Goal: Task Accomplishment & Management: Use online tool/utility

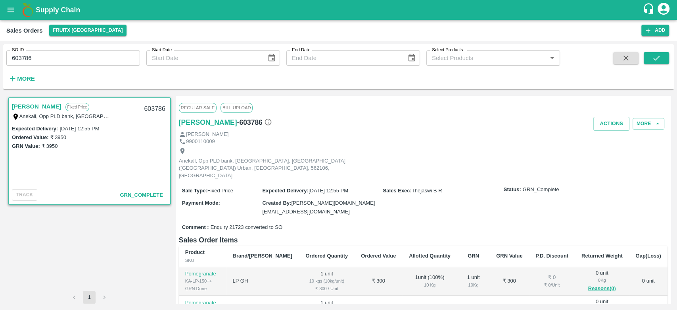
scroll to position [21, 0]
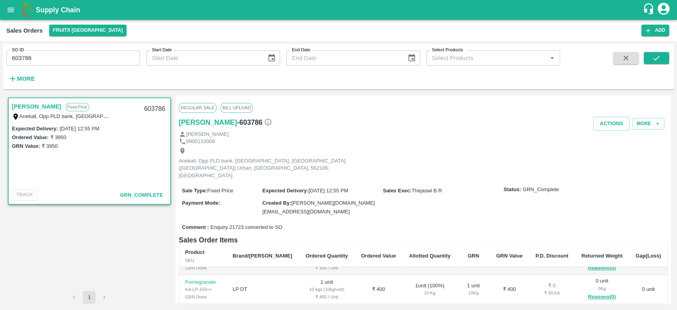
click at [31, 6] on img at bounding box center [28, 10] width 16 height 16
click at [45, 10] on b "Supply Chain" at bounding box center [58, 10] width 44 height 8
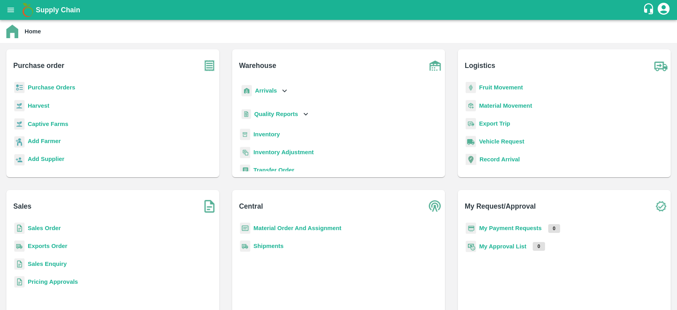
scroll to position [14, 0]
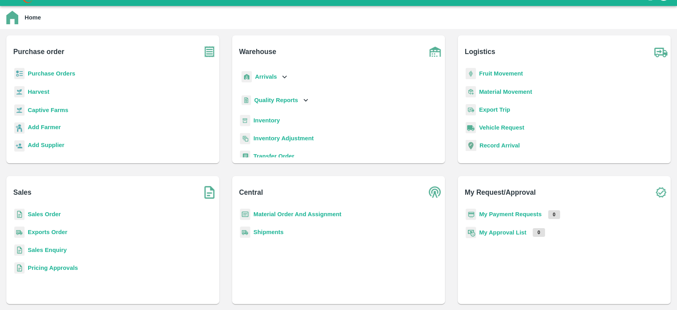
click at [33, 215] on b "Sales Order" at bounding box center [44, 214] width 33 height 6
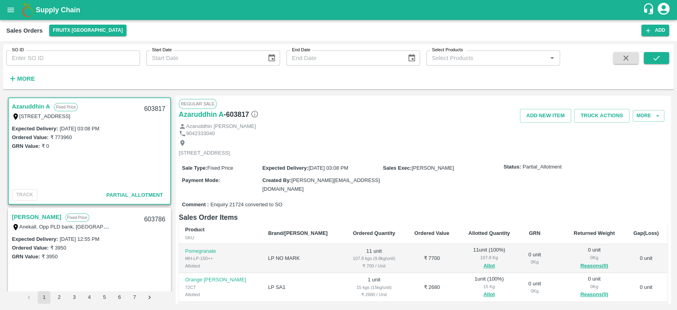
click at [5, 11] on button "open drawer" at bounding box center [11, 10] width 18 height 18
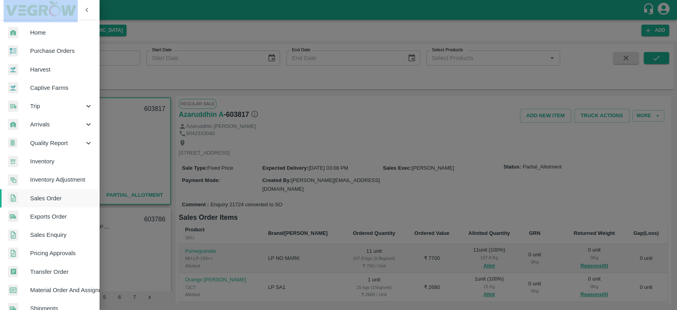
click at [5, 11] on div "Home Purchase Orders Harvest Captive Farms Trip Arrivals Quality Report Invento…" at bounding box center [338, 155] width 677 height 310
click at [41, 50] on span "Purchase Orders" at bounding box center [61, 50] width 63 height 9
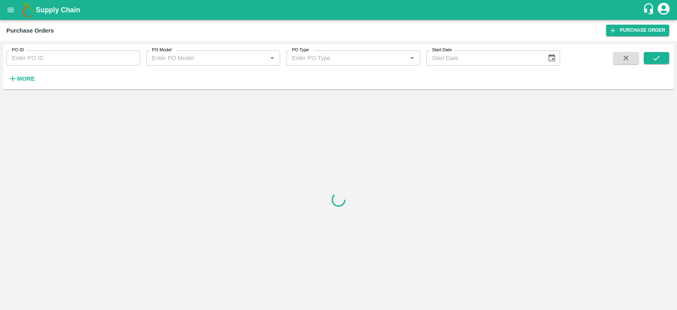
click at [22, 78] on strong "More" at bounding box center [26, 78] width 18 height 6
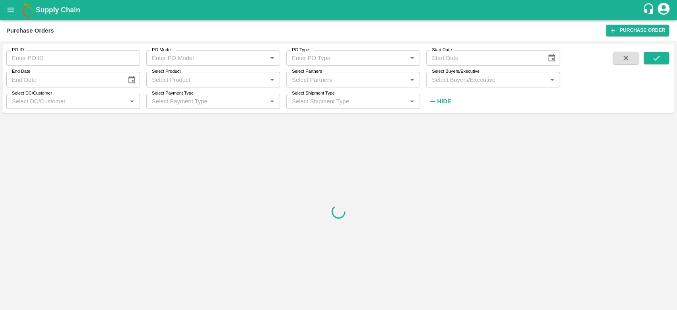
click at [484, 85] on div "Select Buyers/Executive   *" at bounding box center [494, 79] width 134 height 15
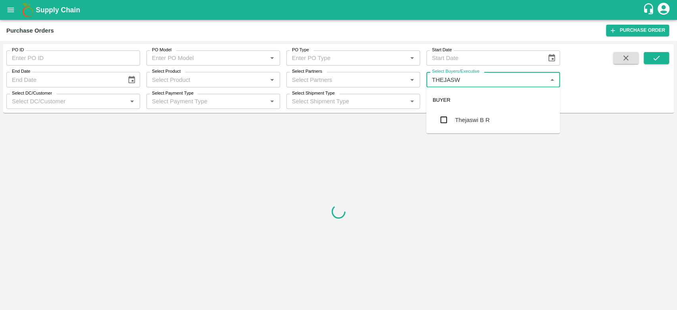
type input "THEJASWI"
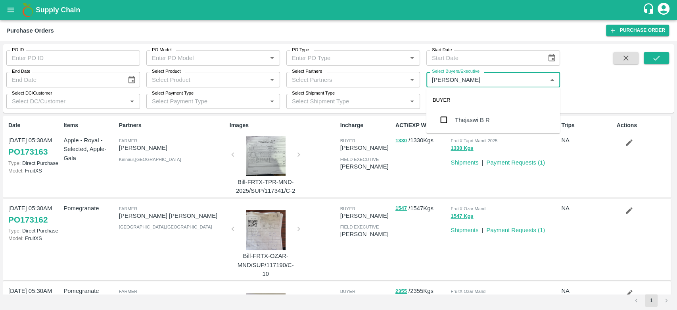
click at [444, 118] on input "checkbox" at bounding box center [444, 120] width 16 height 16
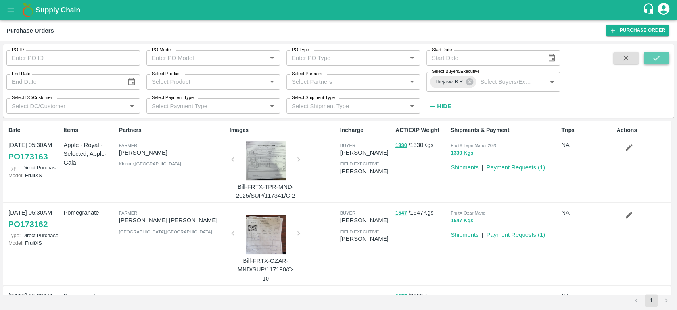
click at [651, 57] on button "submit" at bounding box center [656, 58] width 25 height 12
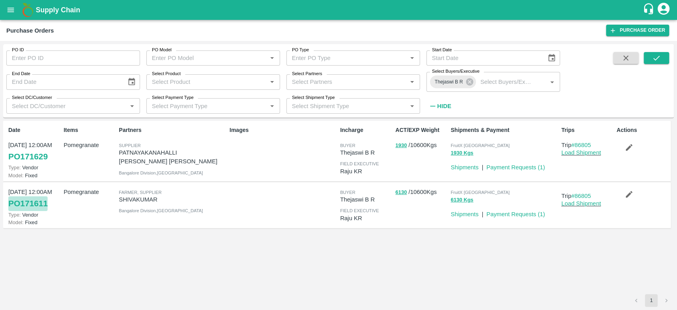
click at [32, 201] on link "PO 171611" at bounding box center [27, 203] width 39 height 14
click at [30, 159] on link "PO 171629" at bounding box center [27, 156] width 39 height 14
click at [22, 204] on link "PO 171611" at bounding box center [27, 203] width 39 height 14
click at [58, 8] on b "Supply Chain" at bounding box center [58, 10] width 44 height 8
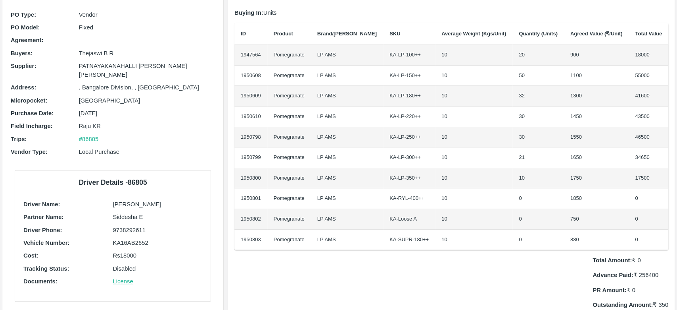
scroll to position [57, 0]
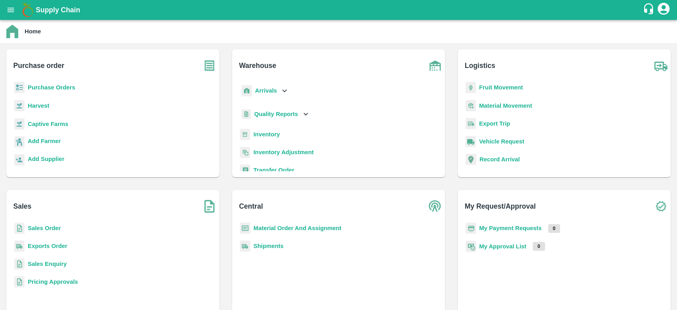
click at [57, 86] on b "Purchase Orders" at bounding box center [52, 87] width 48 height 6
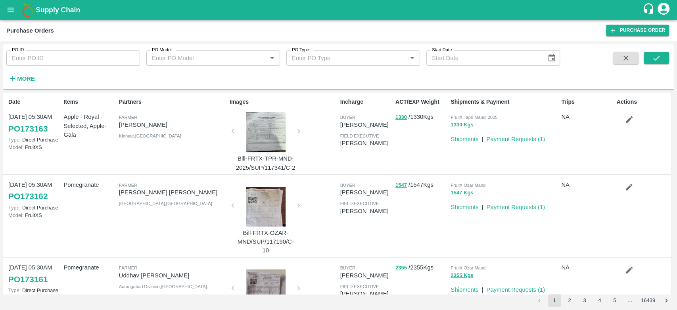
click at [41, 8] on b "Supply Chain" at bounding box center [58, 10] width 44 height 8
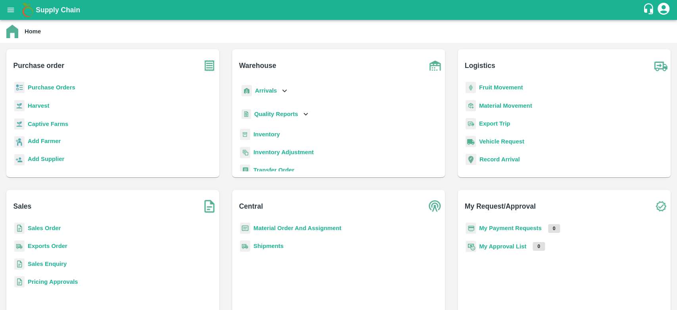
click at [48, 7] on b "Supply Chain" at bounding box center [58, 10] width 44 height 8
click at [48, 263] on b "Sales Enquiry" at bounding box center [47, 263] width 39 height 6
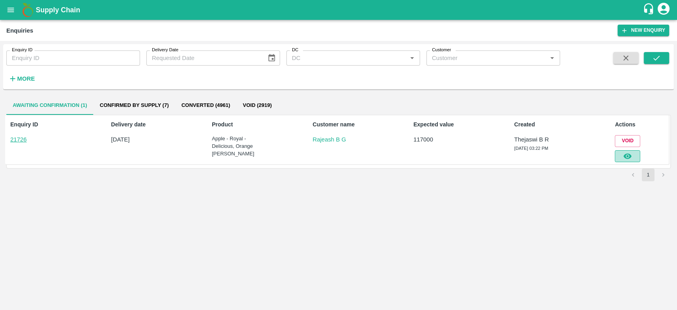
click at [630, 158] on icon "button" at bounding box center [627, 156] width 9 height 9
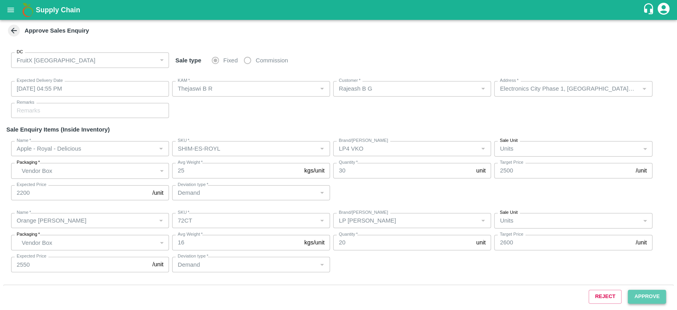
click at [638, 294] on button "Approve" at bounding box center [647, 296] width 38 height 14
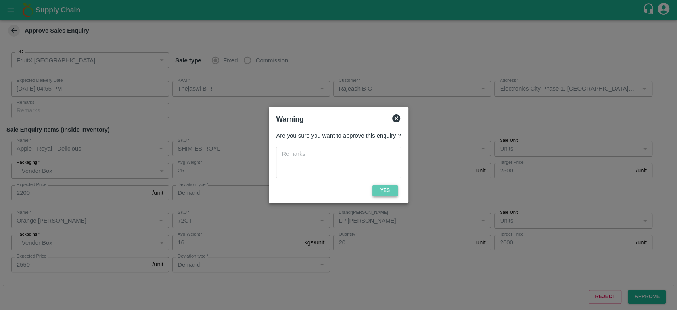
click at [381, 186] on button "Yes" at bounding box center [385, 191] width 25 height 12
